Goal: Navigation & Orientation: Find specific page/section

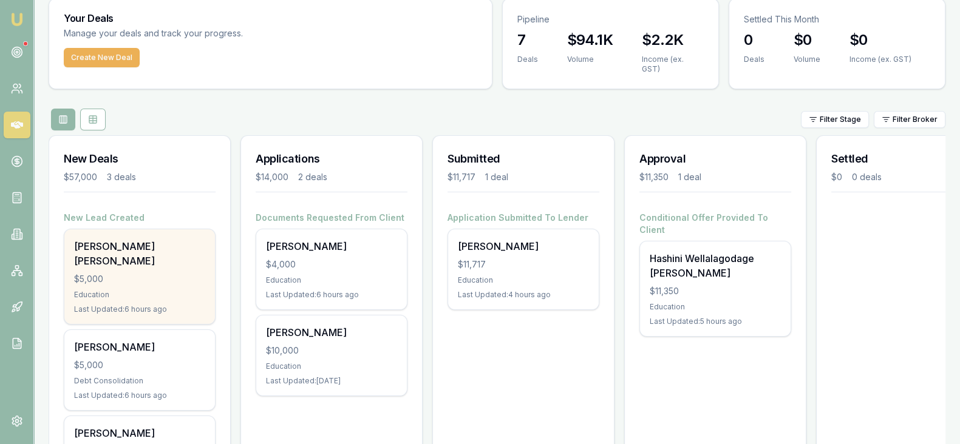
click at [128, 273] on div "$5,000" at bounding box center [139, 279] width 131 height 12
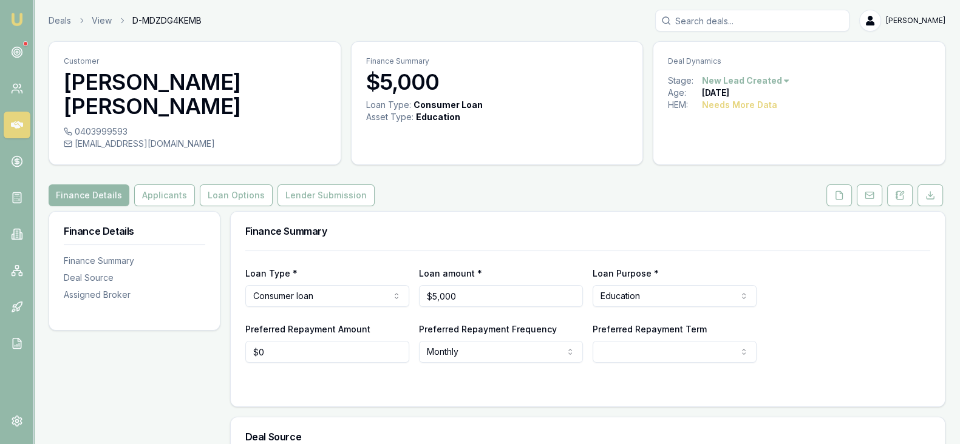
click at [16, 124] on icon at bounding box center [17, 124] width 12 height 7
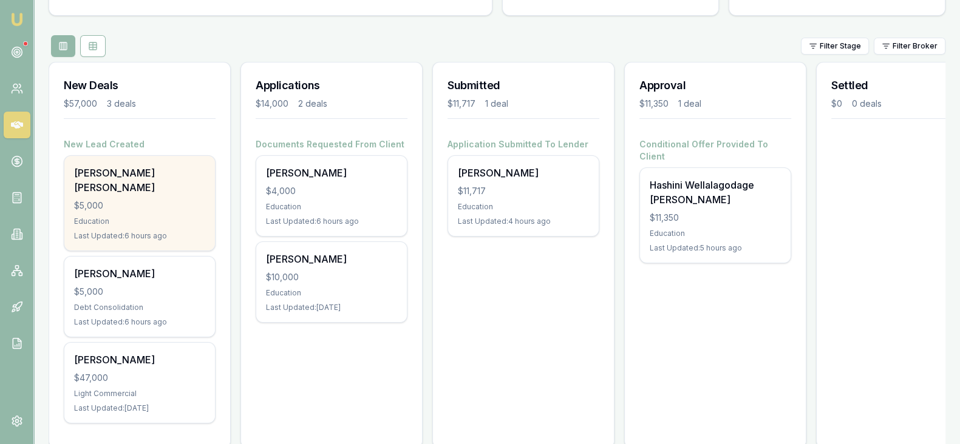
scroll to position [118, 0]
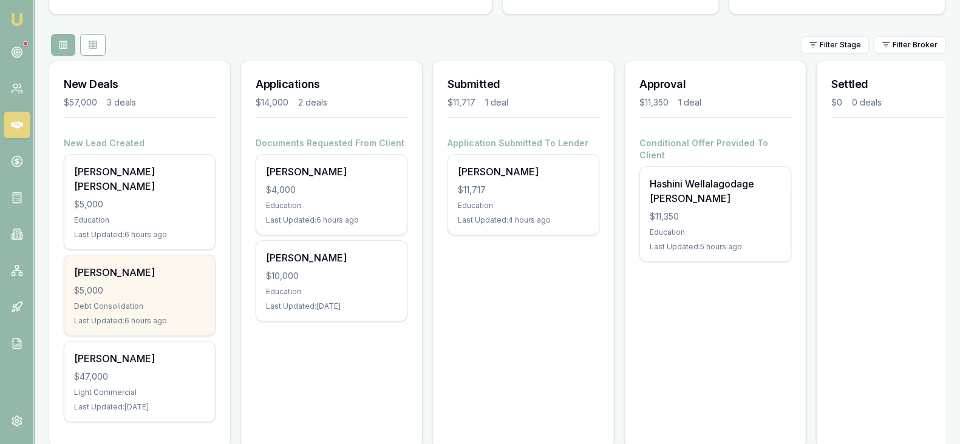
click at [160, 277] on div "[PERSON_NAME] $5,000 Debt Consolidation Last Updated: 6 hours ago" at bounding box center [139, 296] width 151 height 80
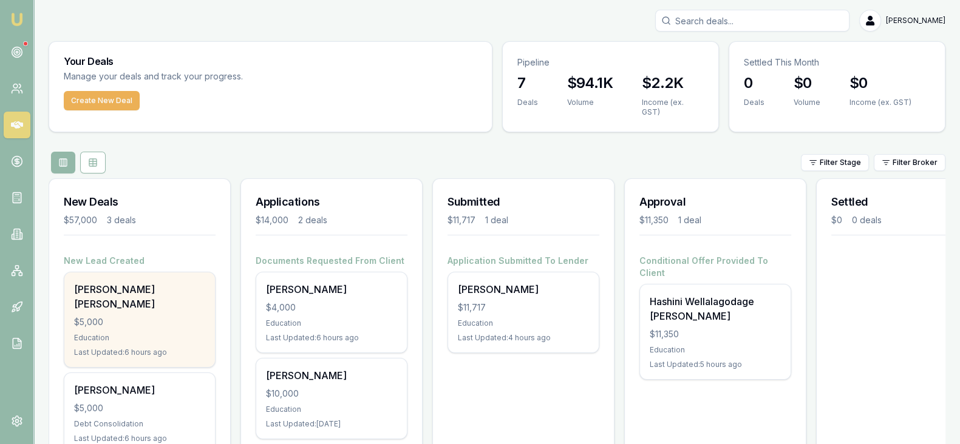
scroll to position [129, 0]
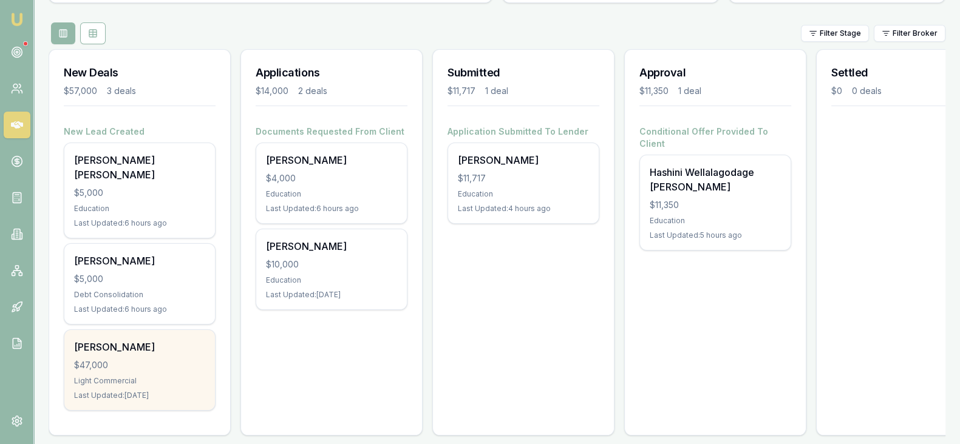
click at [152, 332] on div "Ashutosh Patel $47,000 Light Commercial Last Updated: 14 days ago" at bounding box center [139, 370] width 151 height 80
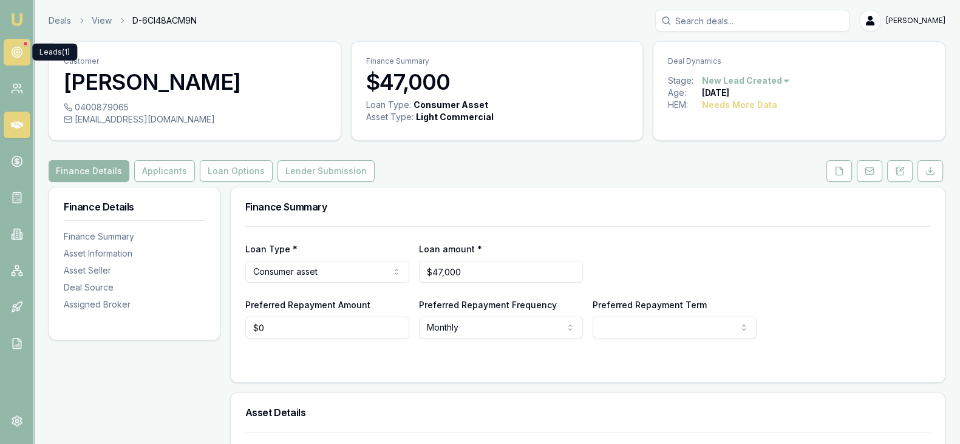
click at [18, 50] on icon at bounding box center [17, 52] width 12 height 12
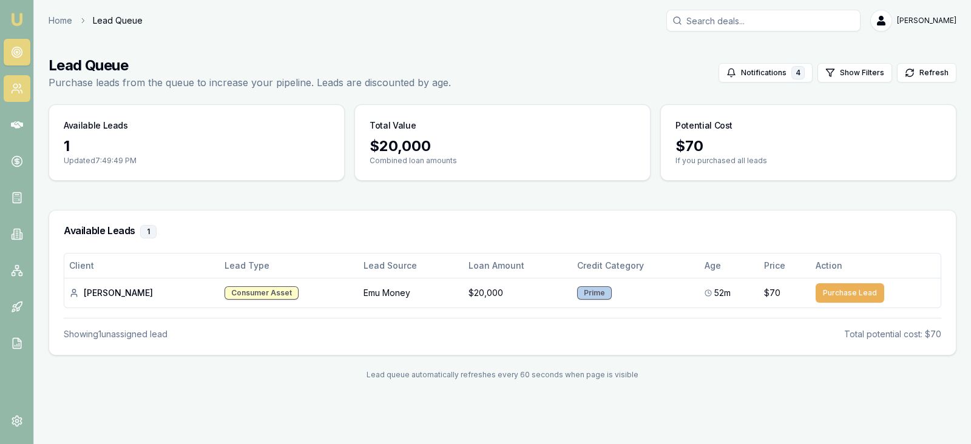
click at [13, 96] on link at bounding box center [17, 88] width 27 height 27
